Goal: Task Accomplishment & Management: Manage account settings

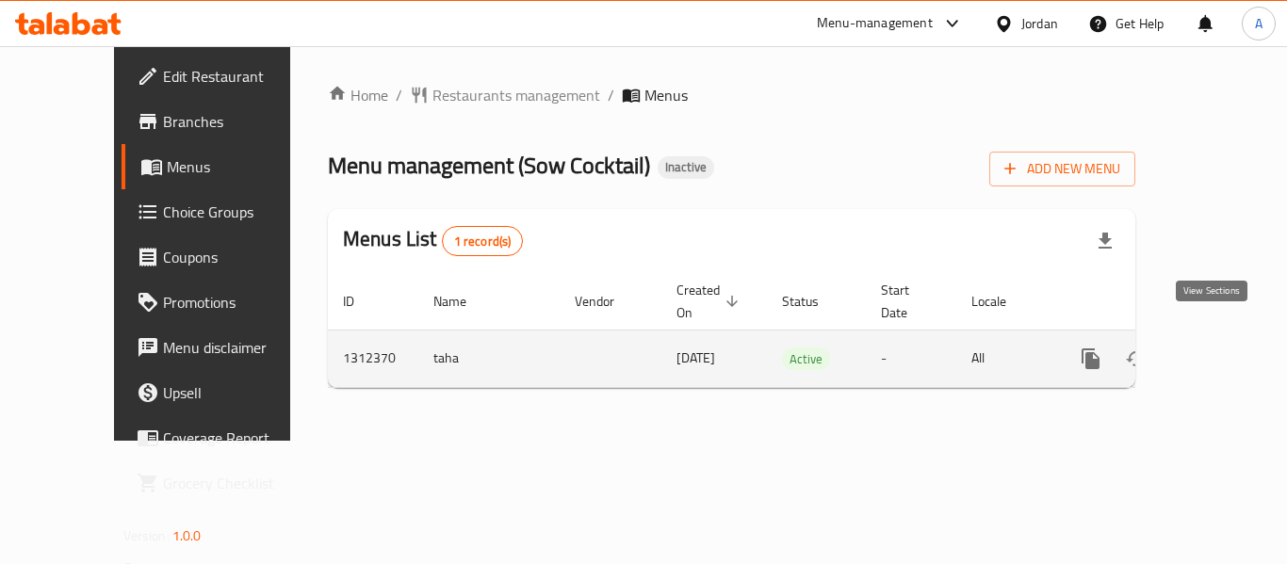
click at [1217, 348] on icon "enhanced table" at bounding box center [1226, 359] width 23 height 23
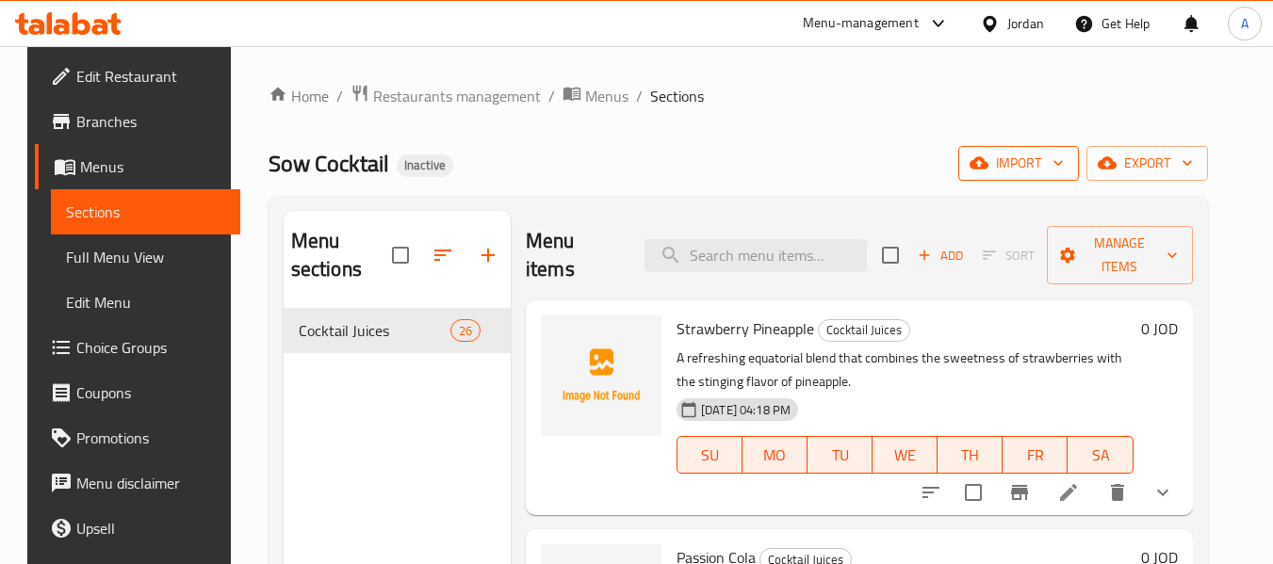
click at [988, 166] on icon "button" at bounding box center [978, 163] width 19 height 12
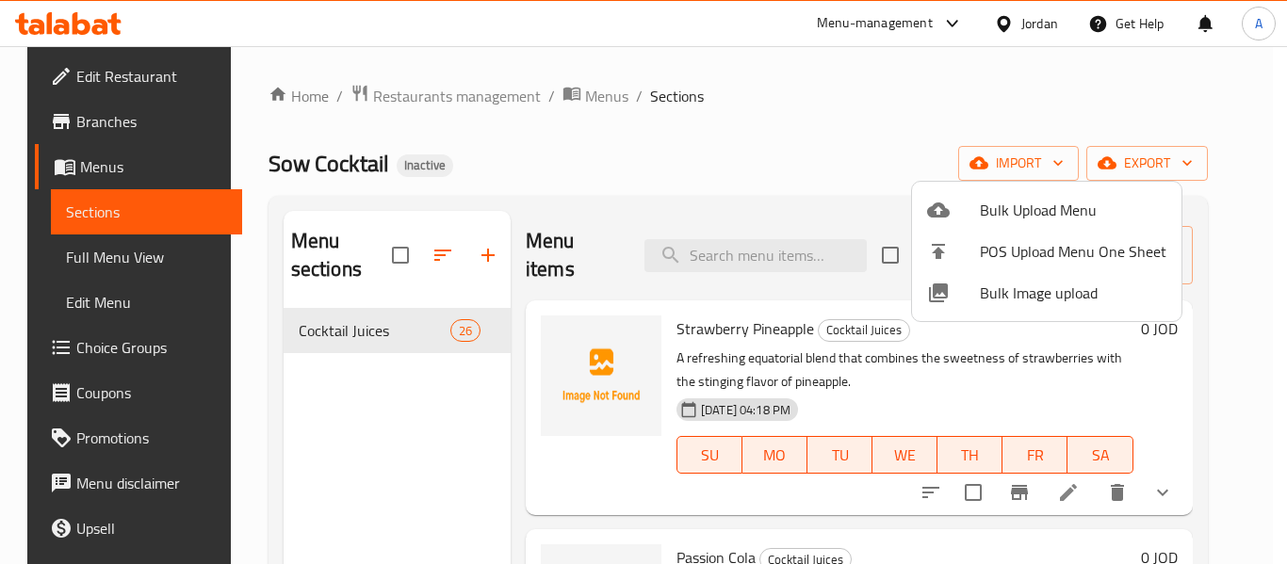
click at [964, 204] on div at bounding box center [953, 210] width 53 height 23
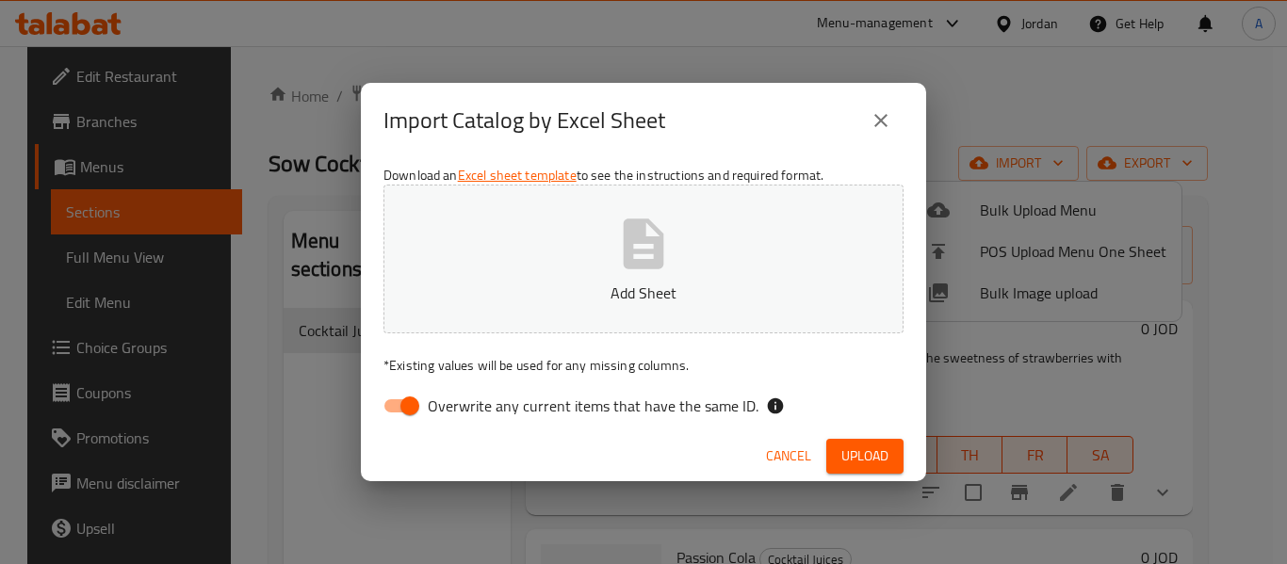
click at [654, 411] on span "Overwrite any current items that have the same ID." at bounding box center [593, 406] width 331 height 23
click at [463, 411] on input "Overwrite any current items that have the same ID." at bounding box center [409, 406] width 107 height 36
checkbox input "false"
click at [619, 290] on p "Add Sheet" at bounding box center [644, 293] width 462 height 23
click at [849, 458] on span "Upload" at bounding box center [864, 457] width 47 height 24
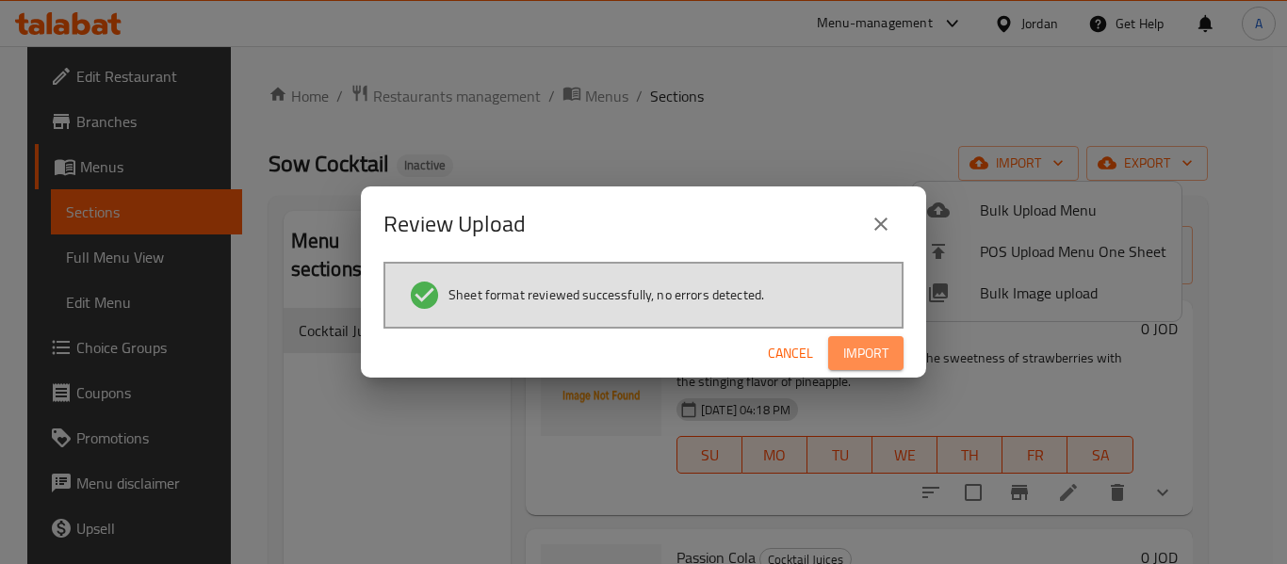
click at [848, 343] on span "Import" at bounding box center [865, 354] width 45 height 24
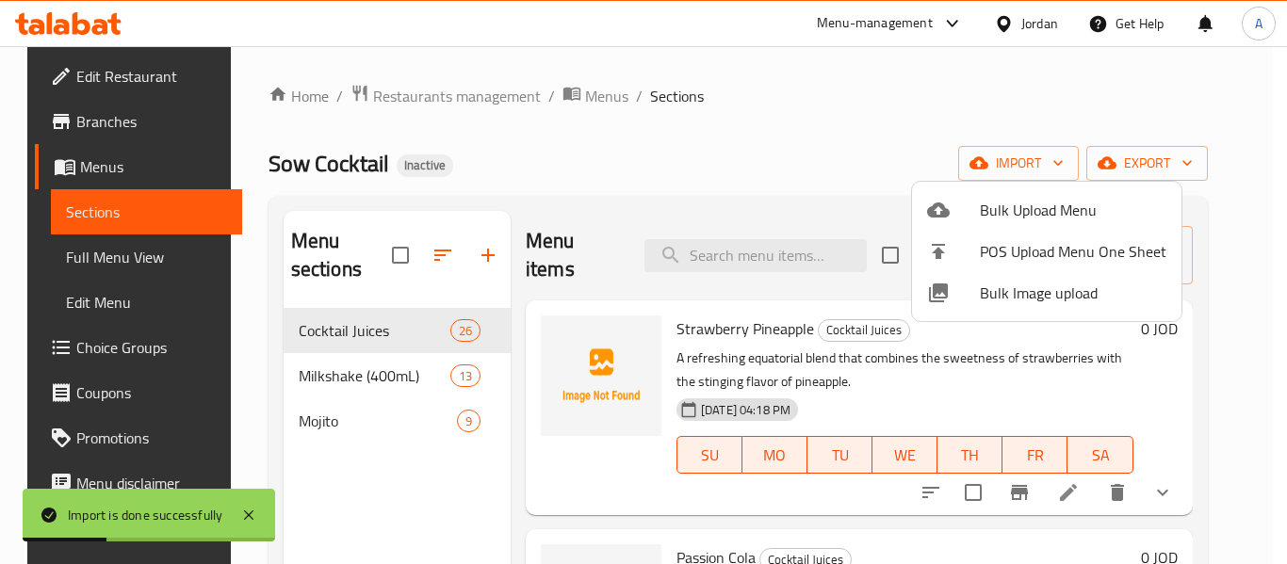
click at [124, 273] on div at bounding box center [643, 282] width 1287 height 564
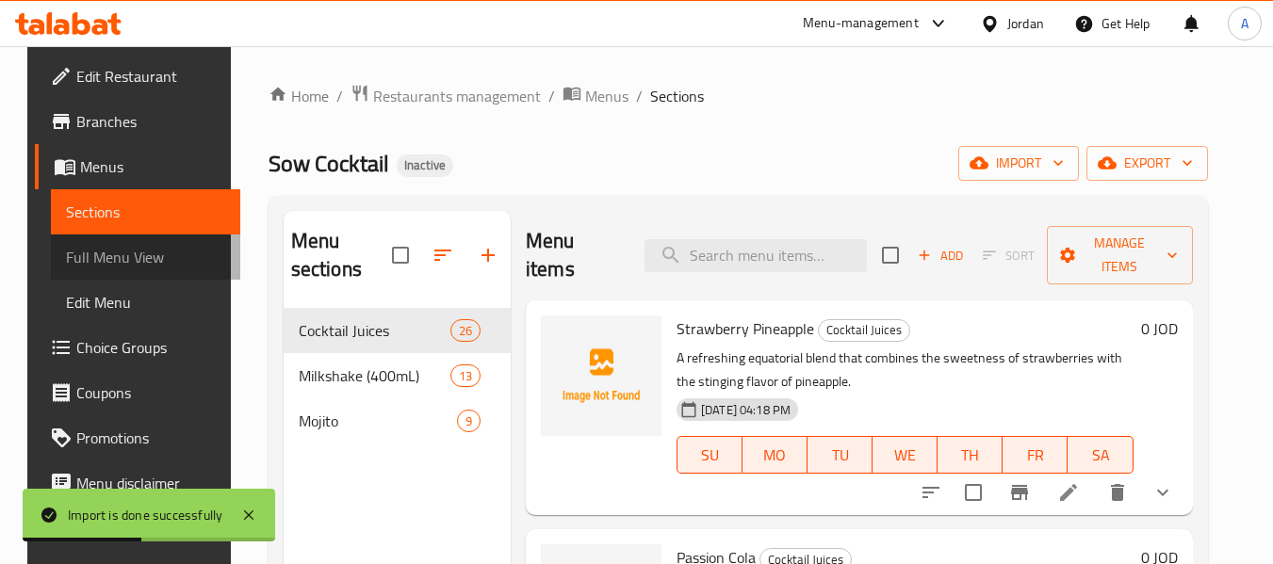
click at [124, 273] on link "Full Menu View" at bounding box center [145, 257] width 189 height 45
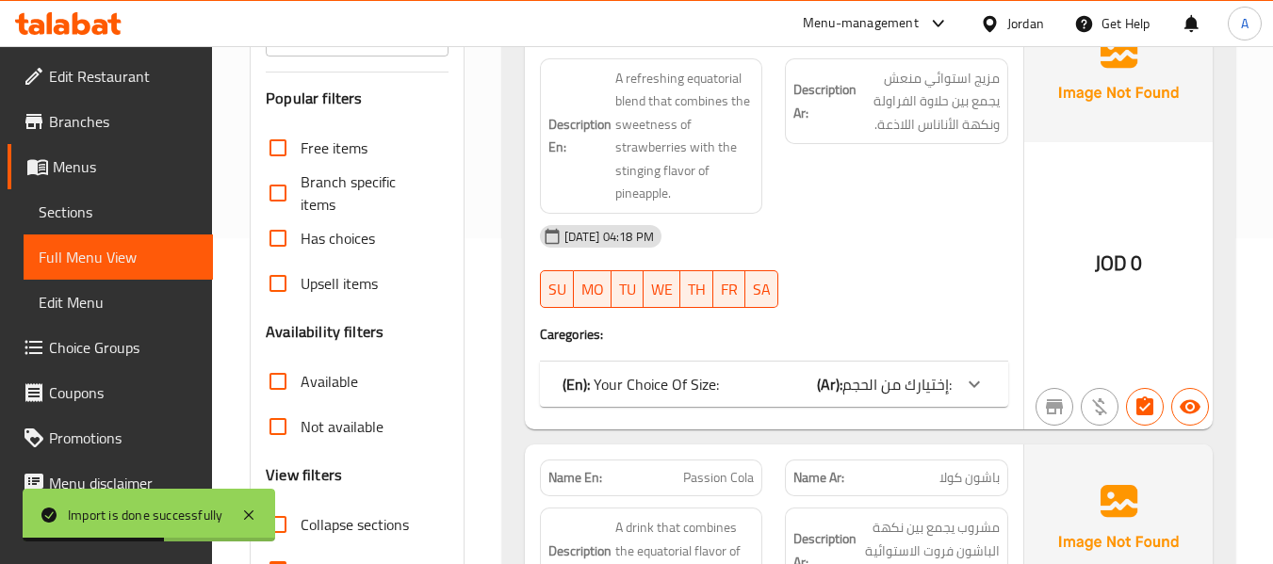
scroll to position [565, 0]
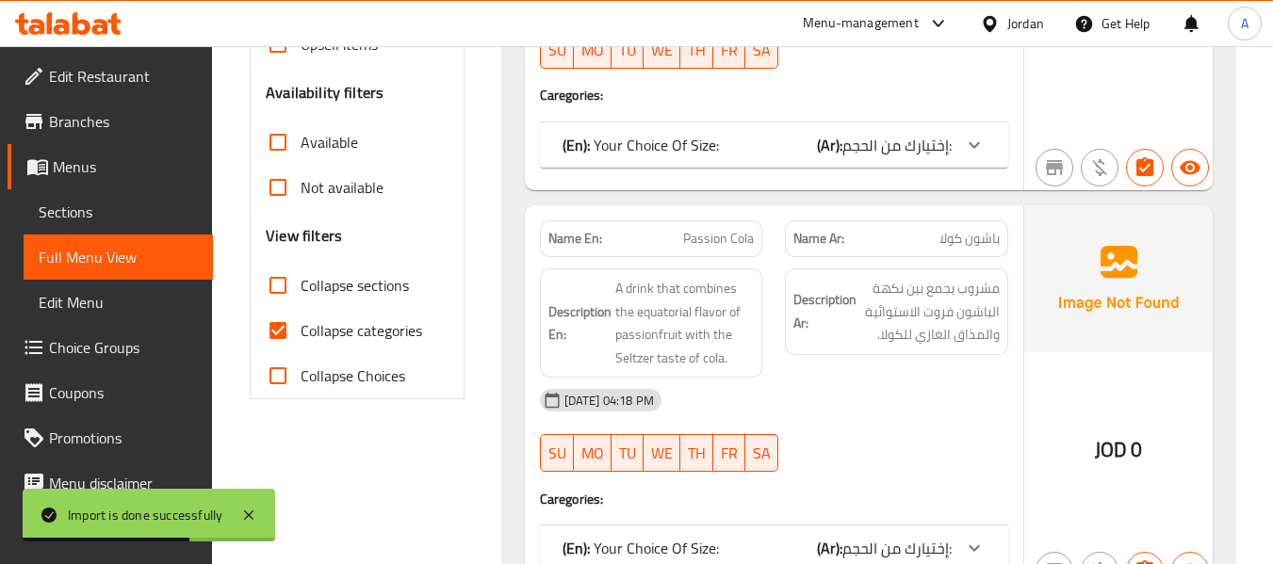
click at [354, 284] on span "Collapse sections" at bounding box center [354, 285] width 108 height 23
click at [300, 284] on input "Collapse sections" at bounding box center [277, 285] width 45 height 45
checkbox input "true"
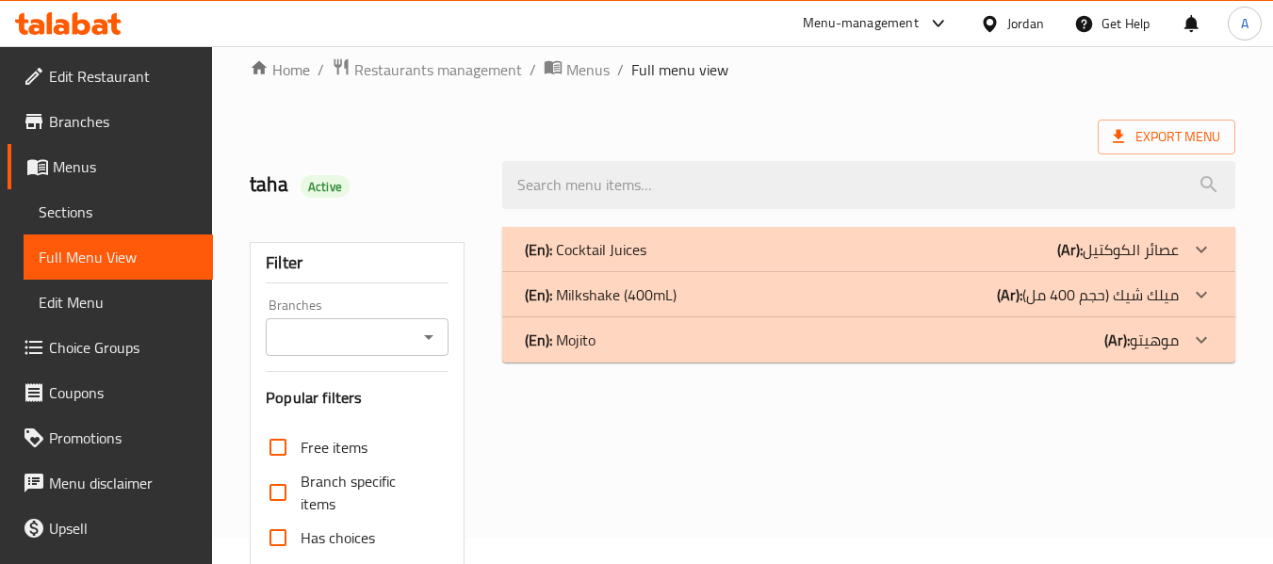
scroll to position [0, 0]
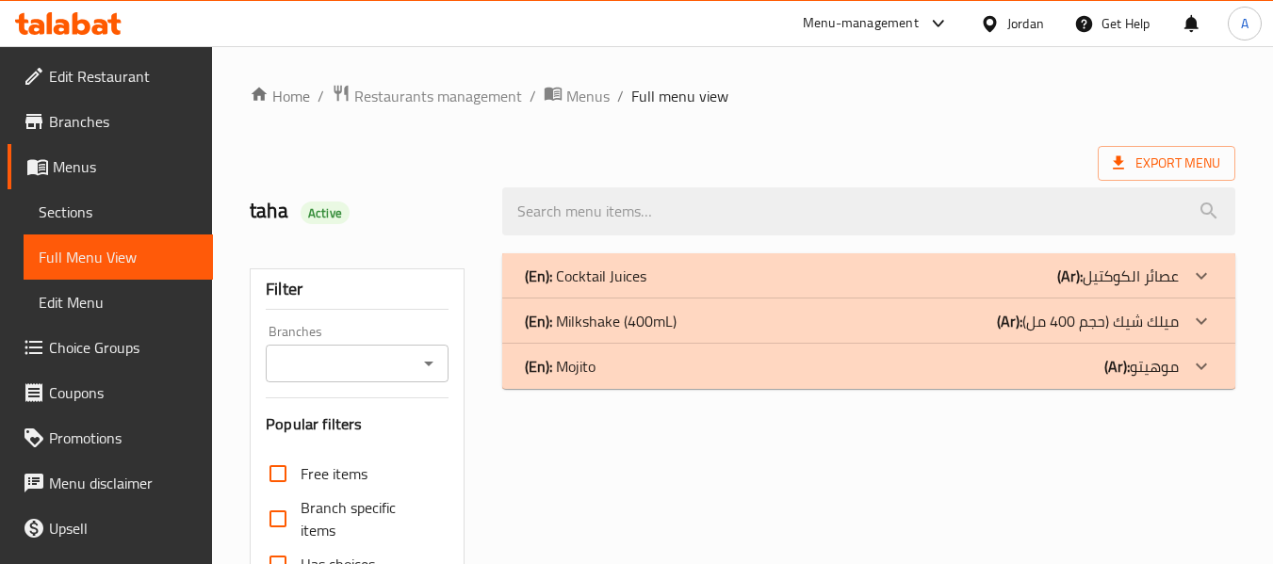
click at [884, 387] on div "(En): Mojito (Ar): موهيتو" at bounding box center [868, 366] width 733 height 45
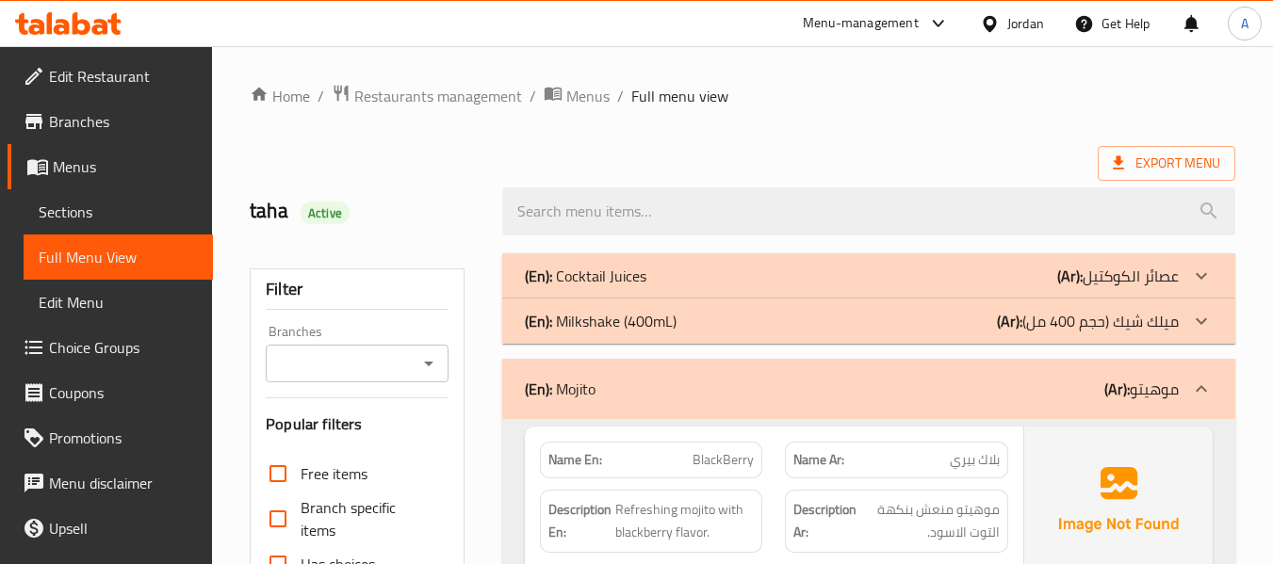
click at [804, 323] on div "(En): Milkshake (400mL) (Ar): ميلك شيك (حجم 400 مل)" at bounding box center [852, 321] width 654 height 23
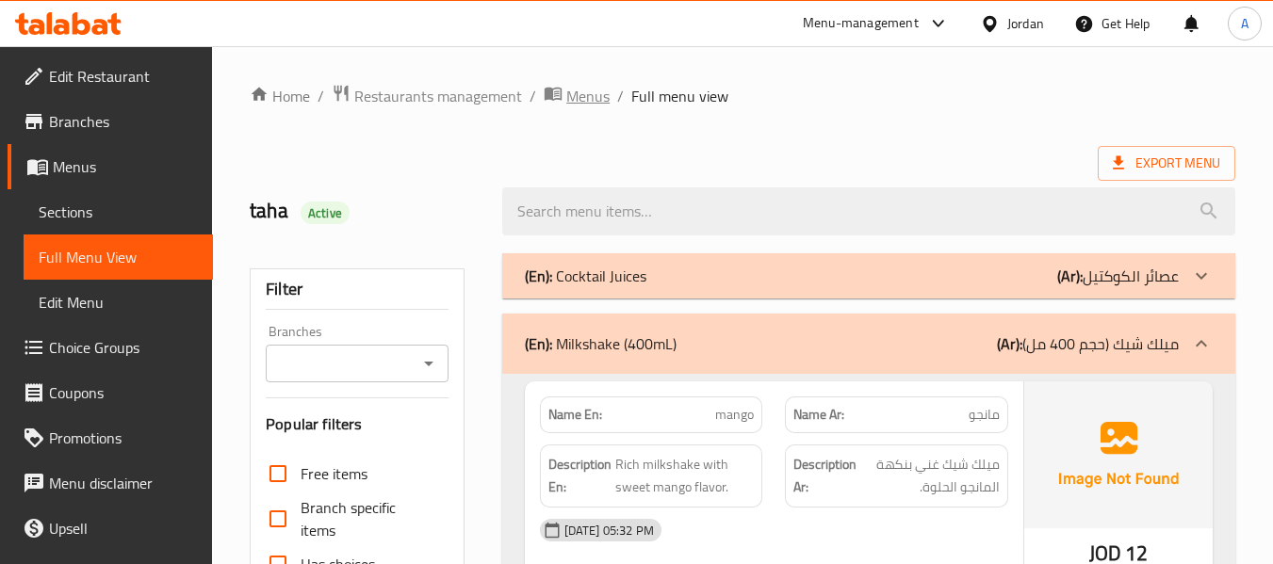
click at [588, 99] on span "Menus" at bounding box center [587, 96] width 43 height 23
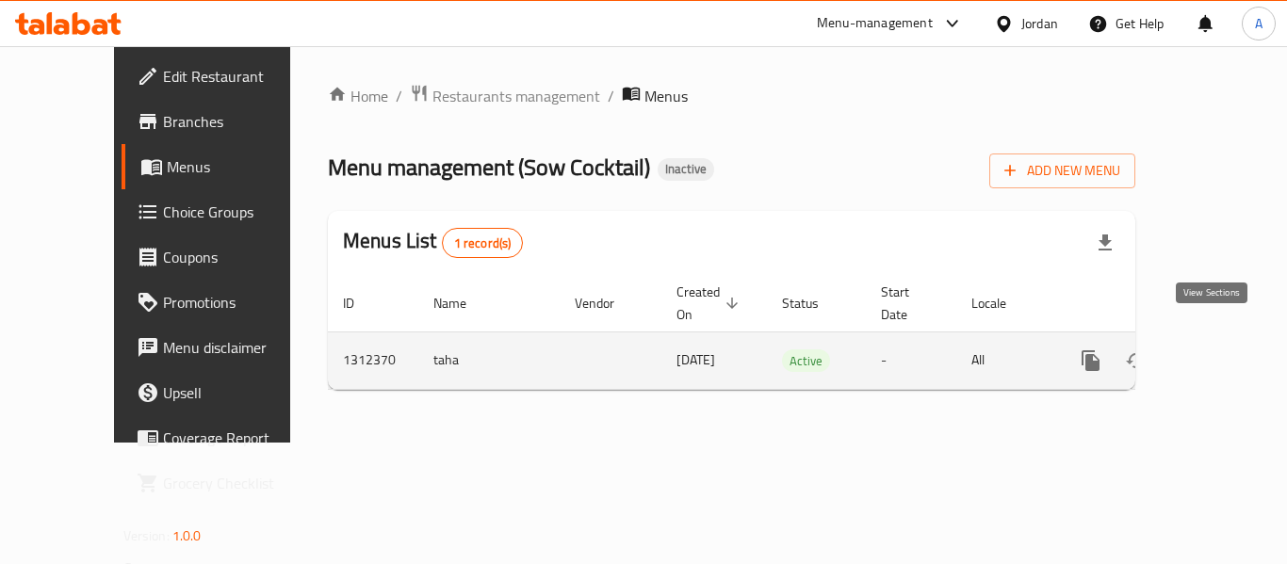
click at [1219, 349] on icon "enhanced table" at bounding box center [1226, 360] width 23 height 23
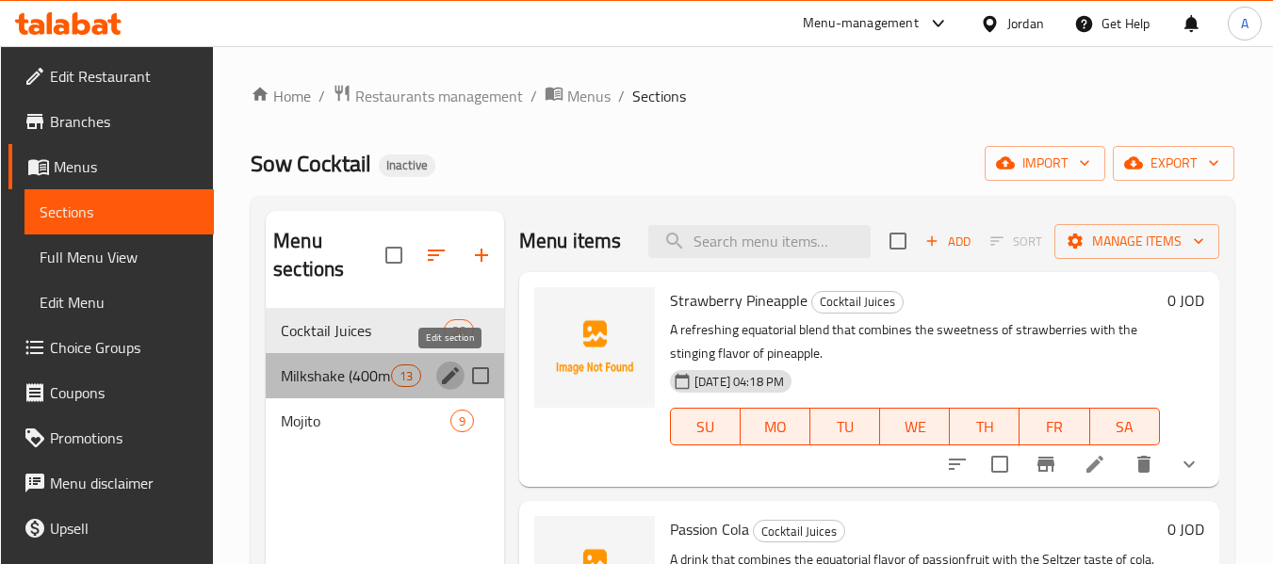
click at [457, 386] on icon "edit" at bounding box center [450, 376] width 23 height 23
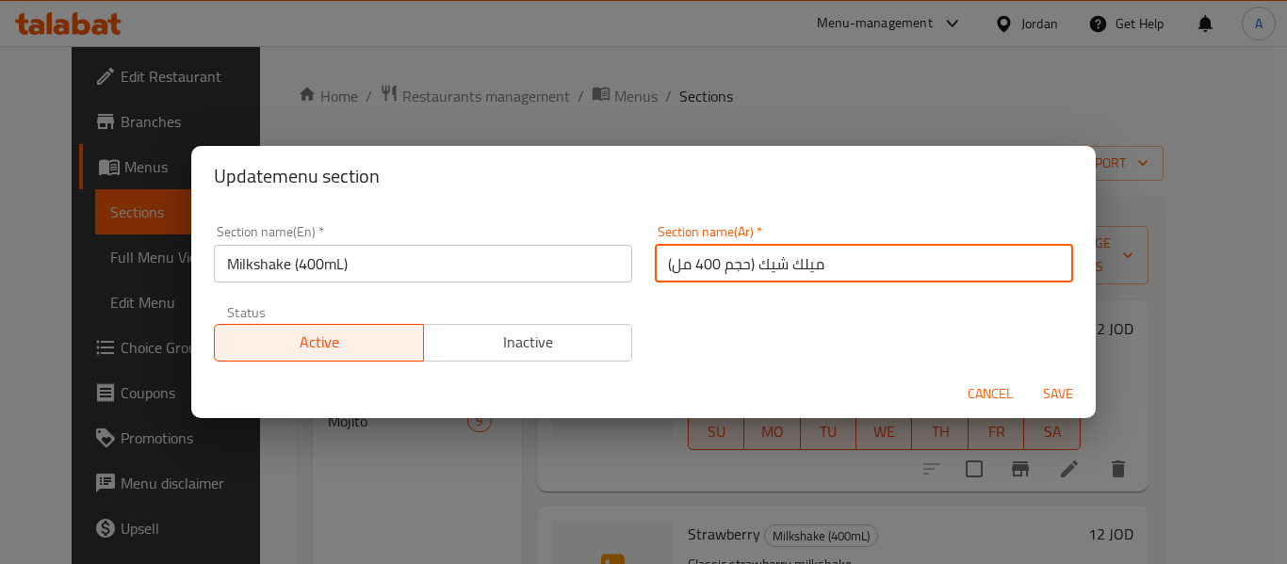
click at [733, 267] on input "ميلك شيك (حجم 400 مل)" at bounding box center [864, 264] width 418 height 38
type input "ميلك شيك (400 مل)"
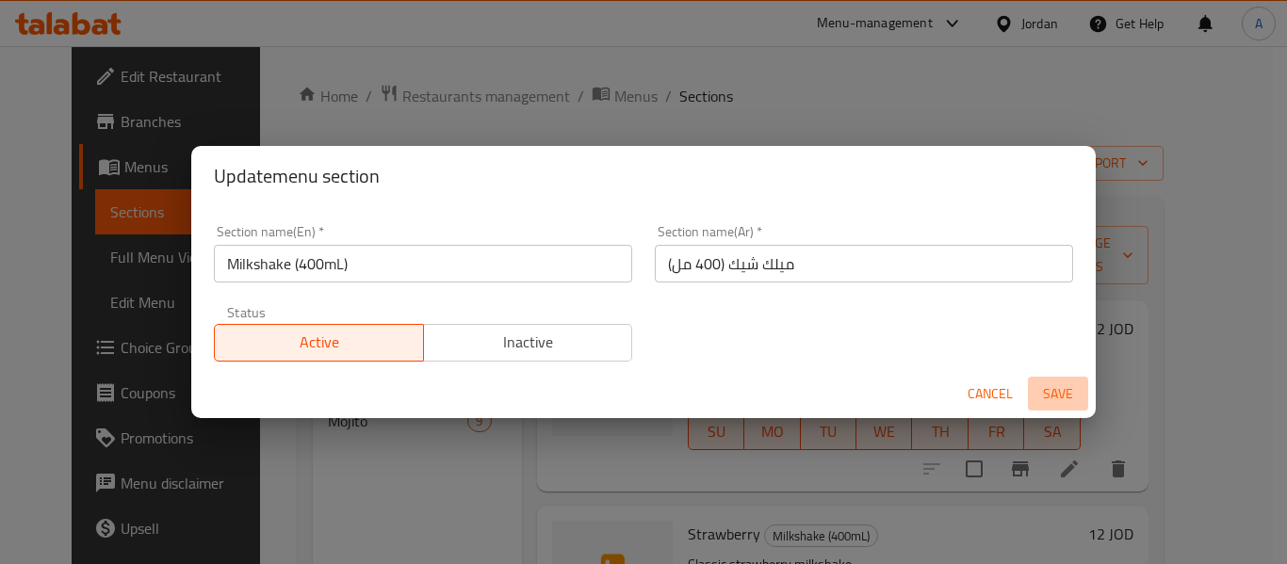
click at [1063, 380] on button "Save" at bounding box center [1058, 394] width 60 height 35
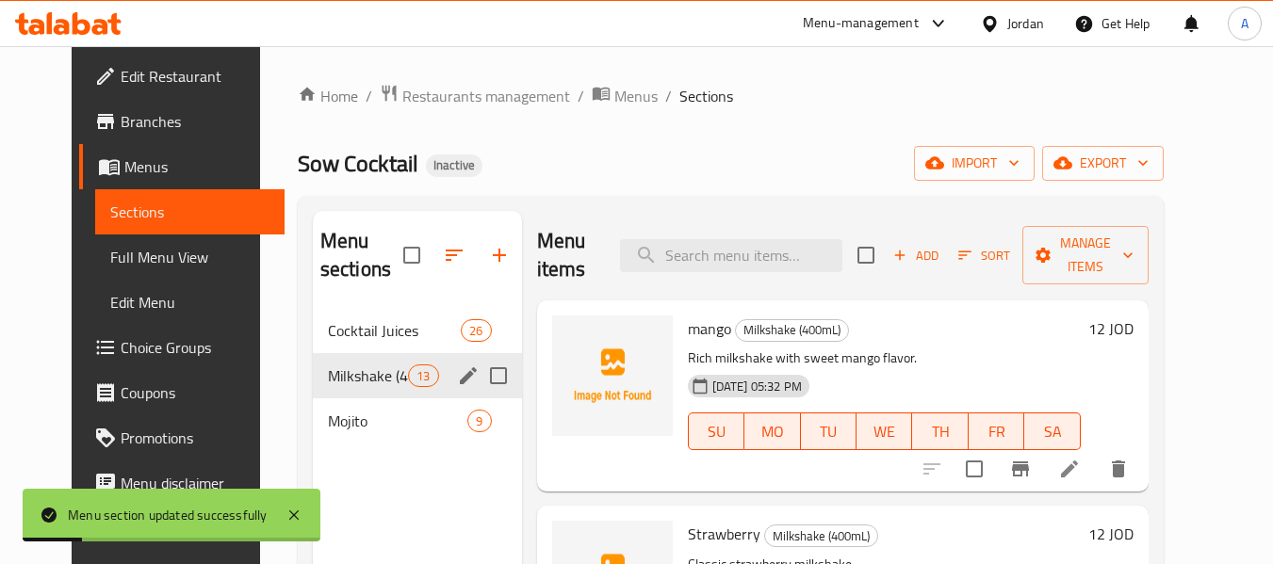
click at [140, 264] on span "Full Menu View" at bounding box center [189, 257] width 159 height 23
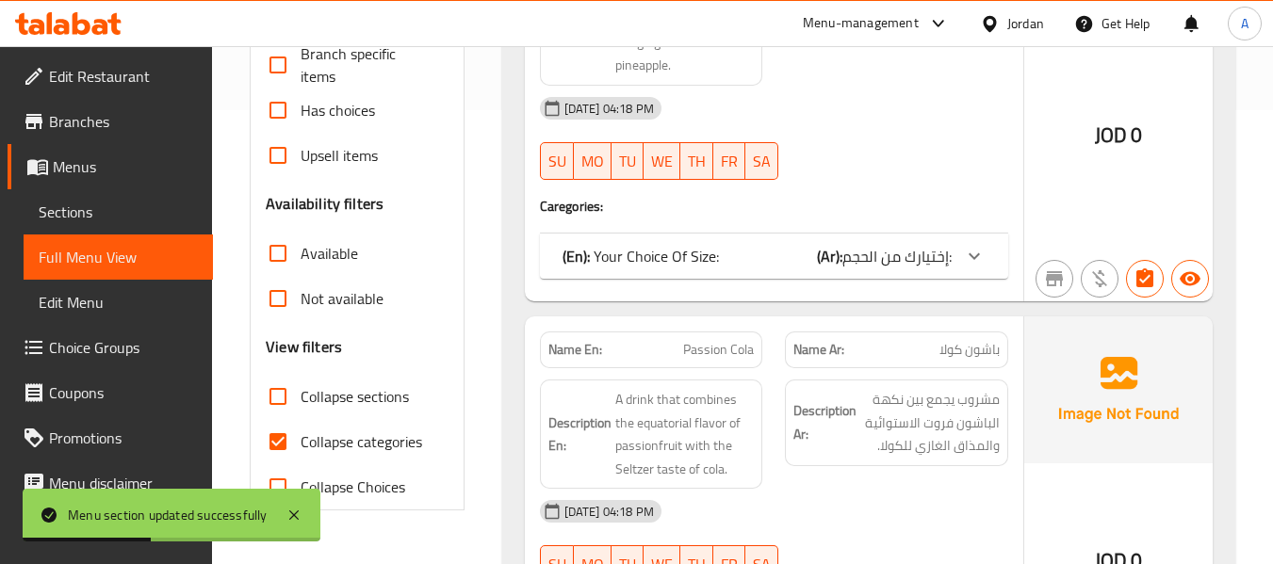
scroll to position [659, 0]
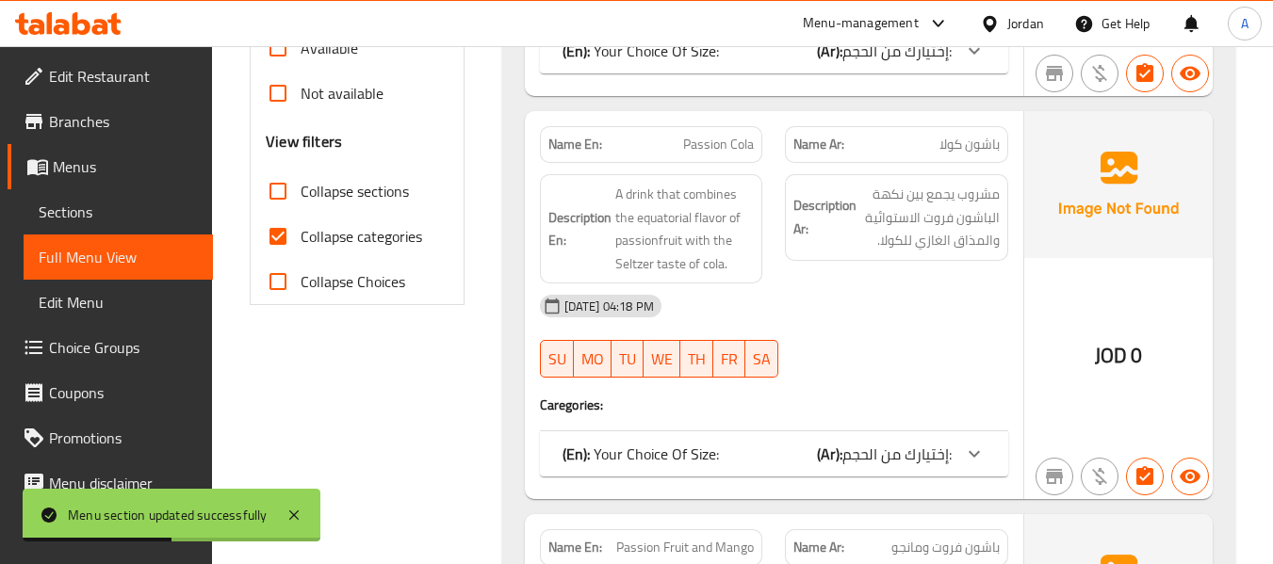
click at [383, 180] on span "Collapse sections" at bounding box center [354, 191] width 108 height 23
click at [300, 179] on input "Collapse sections" at bounding box center [277, 191] width 45 height 45
checkbox input "true"
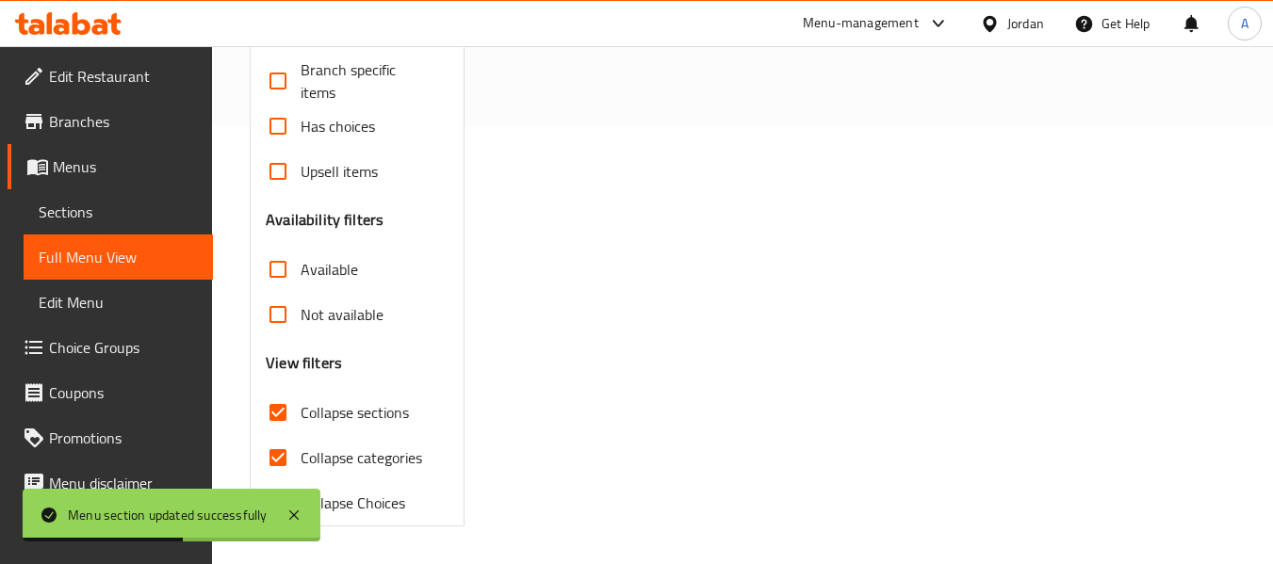
click at [361, 446] on span "Collapse categories" at bounding box center [361, 457] width 122 height 23
click at [300, 435] on input "Collapse categories" at bounding box center [277, 457] width 45 height 45
checkbox input "false"
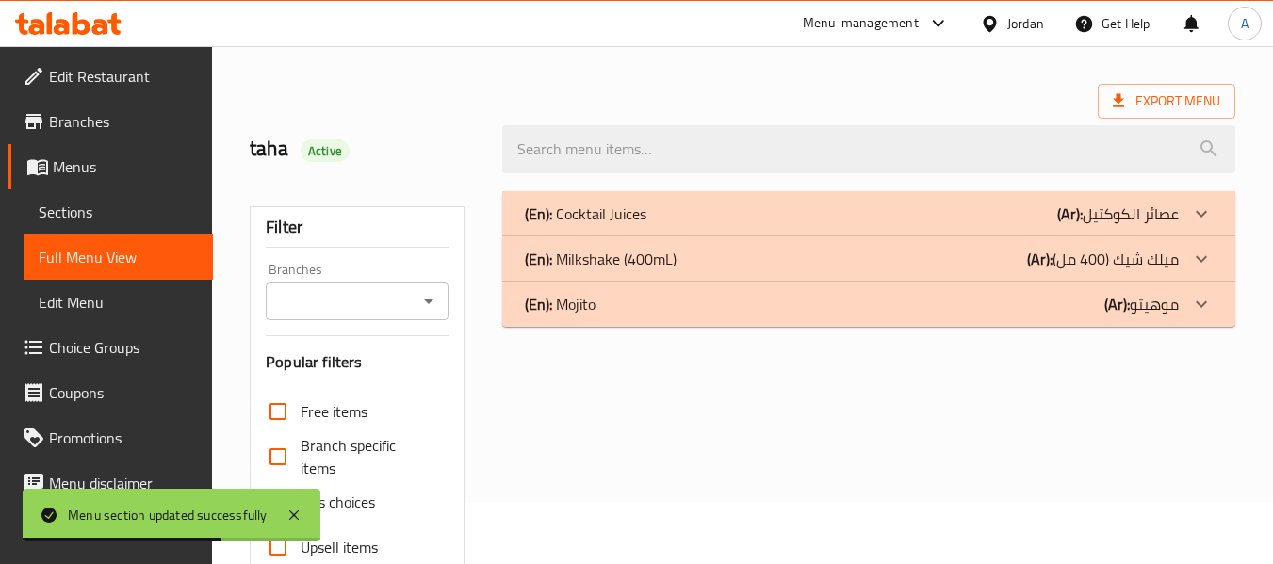
scroll to position [61, 0]
click at [982, 309] on div "(En): Mojito (Ar): موهيتو" at bounding box center [852, 305] width 654 height 23
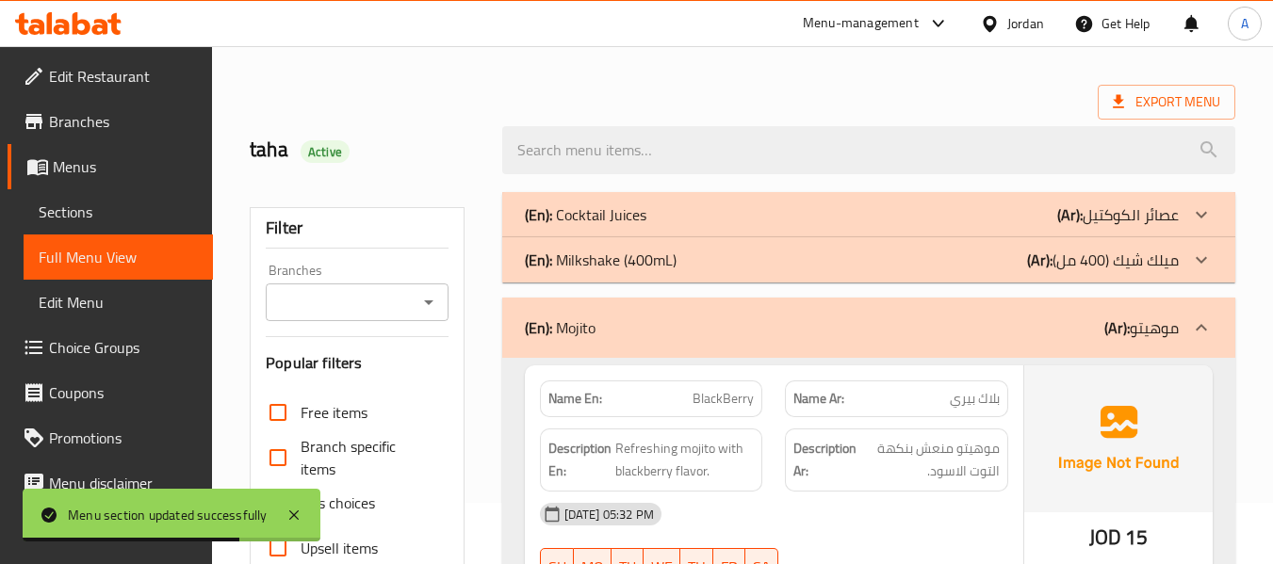
click at [898, 272] on div "(En): Milkshake (400mL) (Ar): ميلك شيك (400 مل)" at bounding box center [868, 259] width 733 height 45
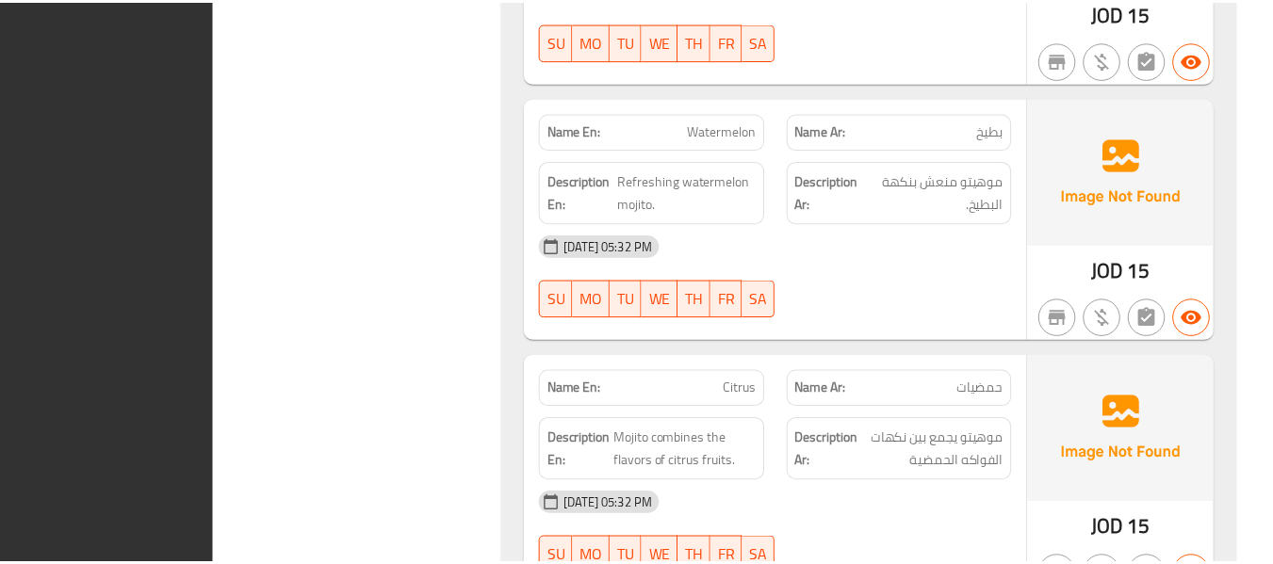
scroll to position [5617, 0]
